Goal: Task Accomplishment & Management: Complete application form

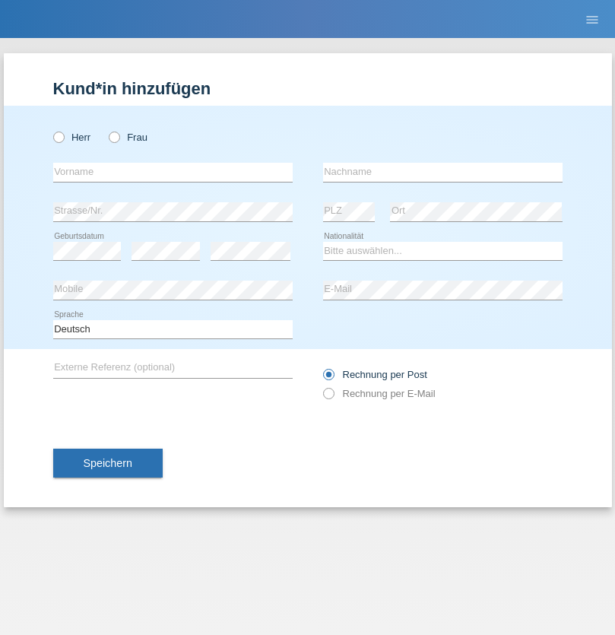
radio input "true"
click at [173, 172] on input "text" at bounding box center [172, 172] width 239 height 19
type input "Stefan"
click at [442, 172] on input "text" at bounding box center [442, 172] width 239 height 19
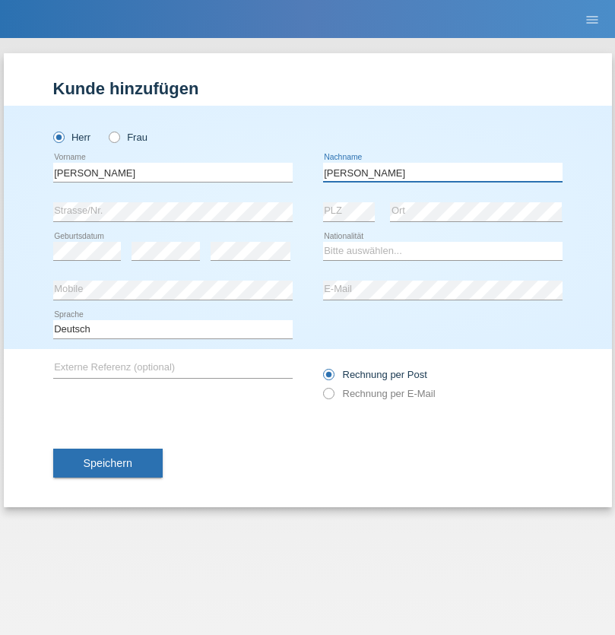
type input "Weissert"
select select "CH"
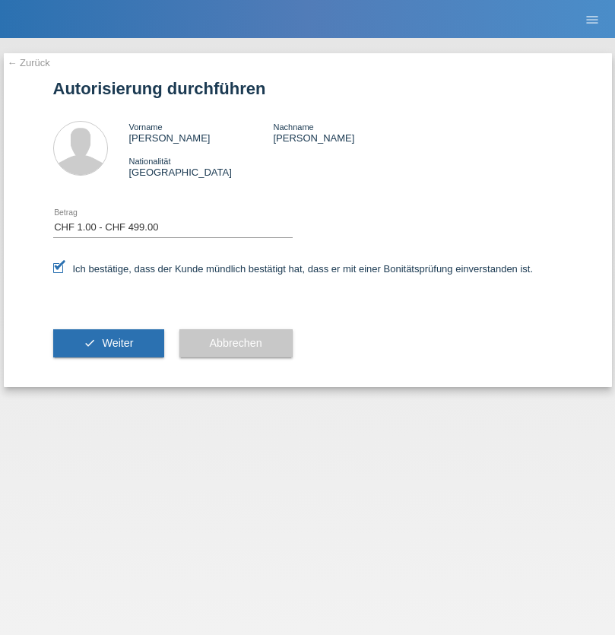
select select "1"
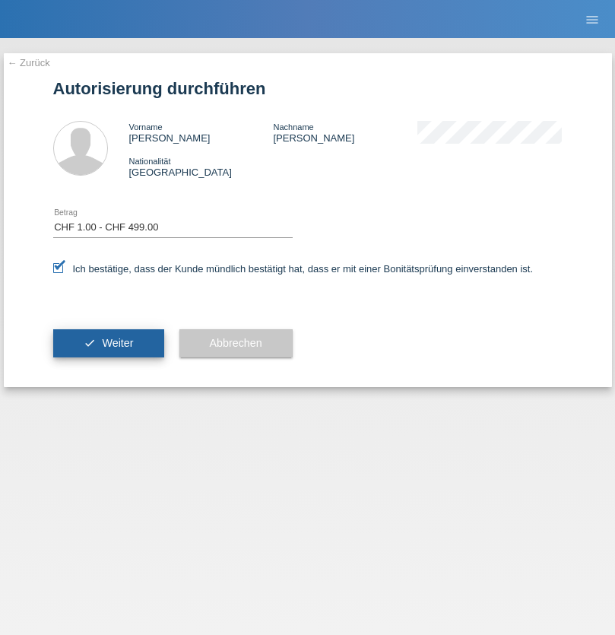
click at [108, 343] on span "Weiter" at bounding box center [117, 343] width 31 height 12
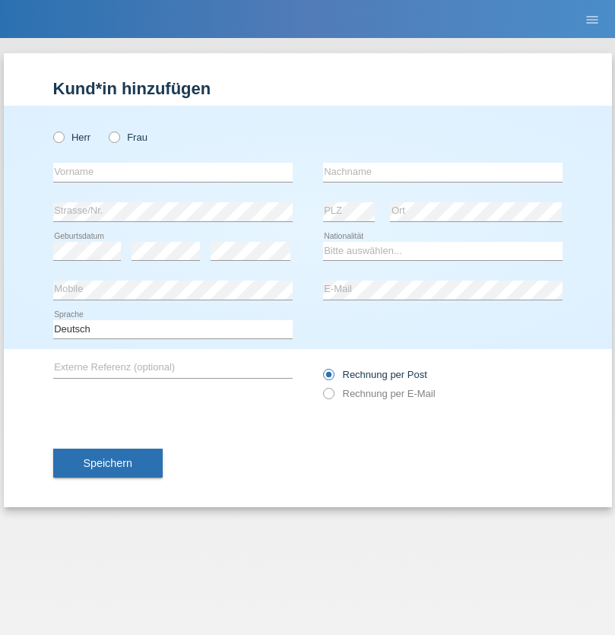
radio input "true"
click at [173, 172] on input "text" at bounding box center [172, 172] width 239 height 19
type input "[PERSON_NAME]"
click at [442, 172] on input "text" at bounding box center [442, 172] width 239 height 19
type input "Dzinko"
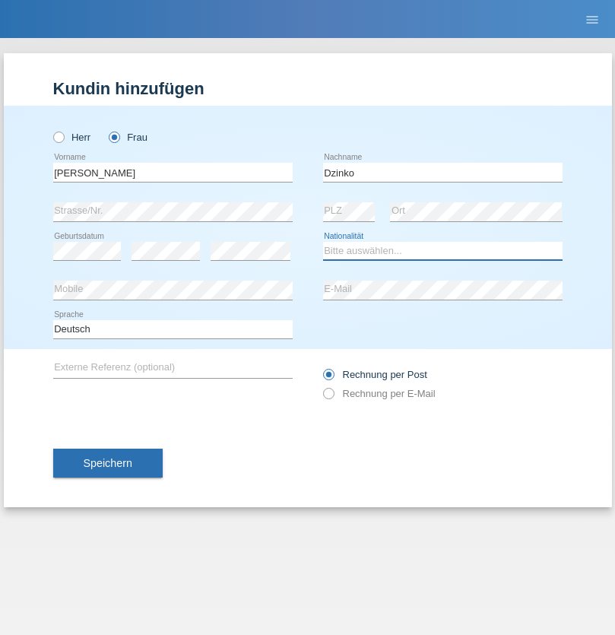
select select "CH"
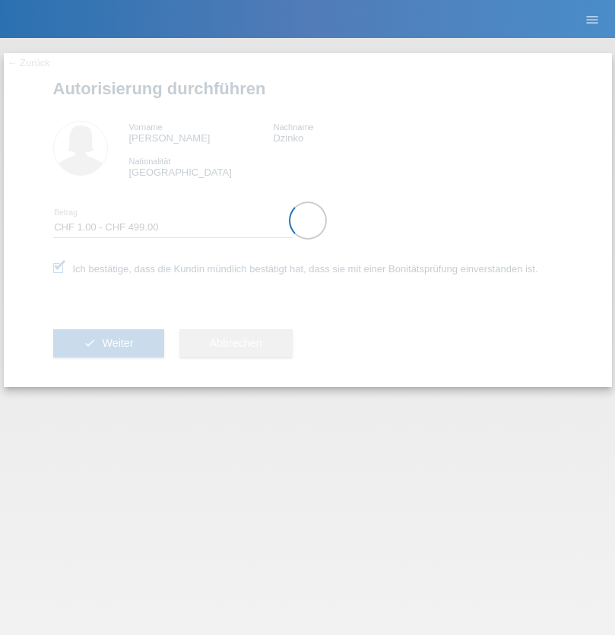
select select "1"
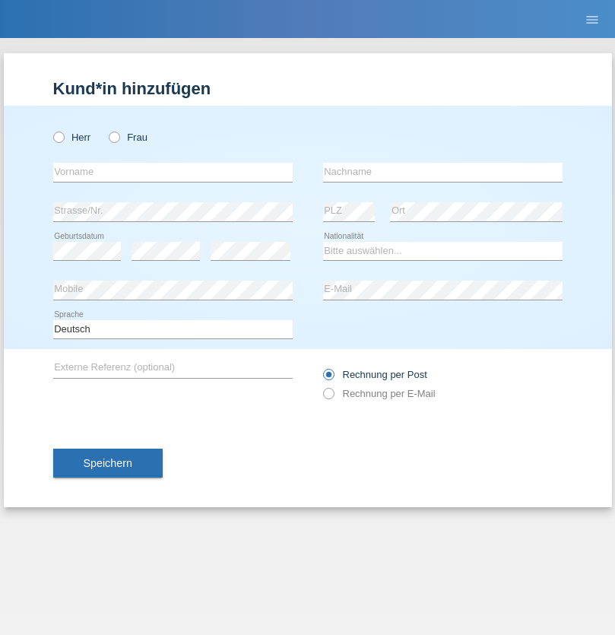
radio input "true"
click at [173, 172] on input "text" at bounding box center [172, 172] width 239 height 19
type input "Hauraz"
click at [442, 172] on input "text" at bounding box center [442, 172] width 239 height 19
type input "Namik"
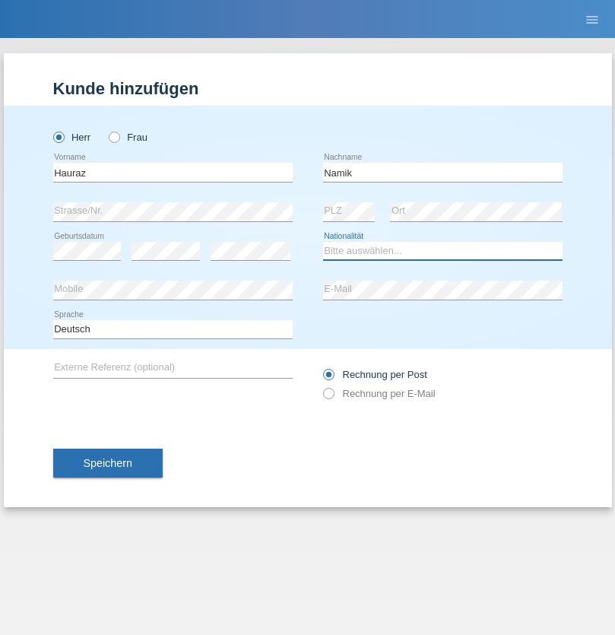
select select "IR"
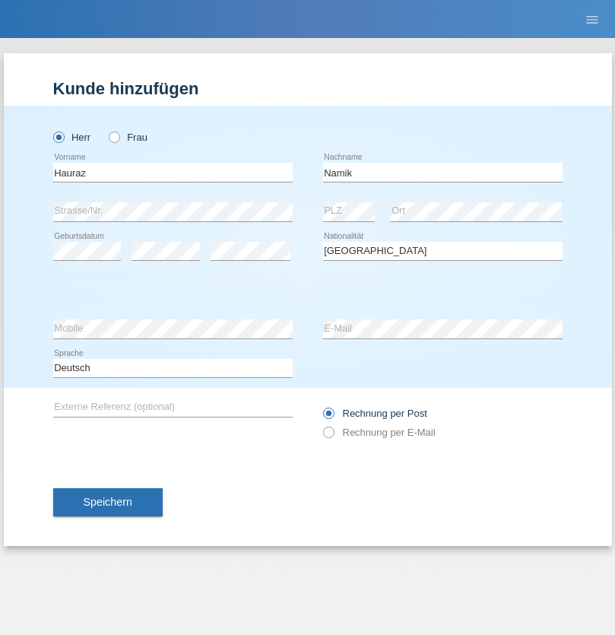
select select "C"
select select "15"
select select "08"
select select "2021"
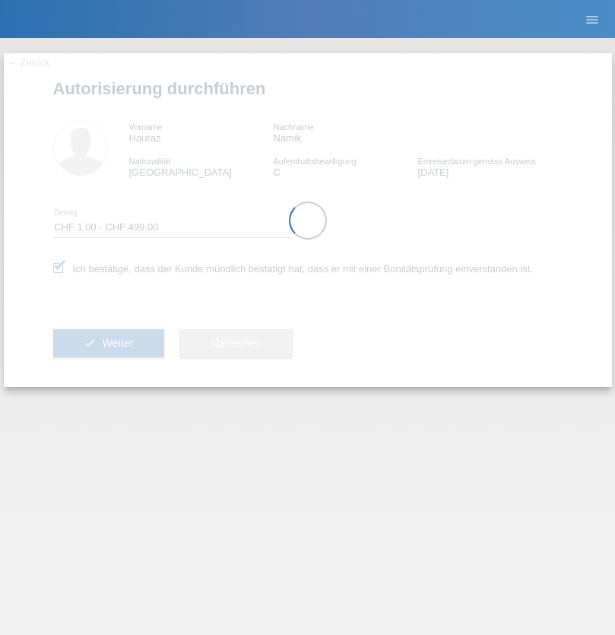
select select "1"
